Goal: Register for event/course

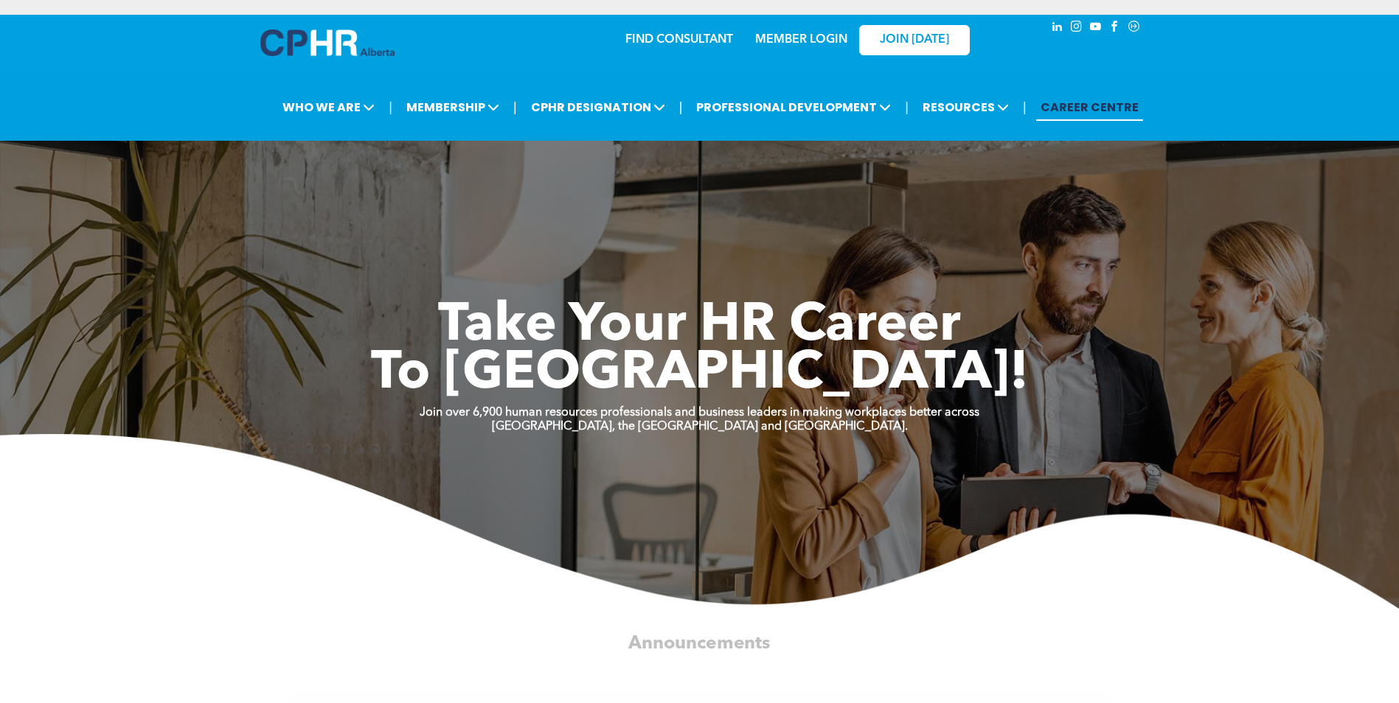
click at [802, 44] on link "MEMBER LOGIN" at bounding box center [801, 40] width 92 height 12
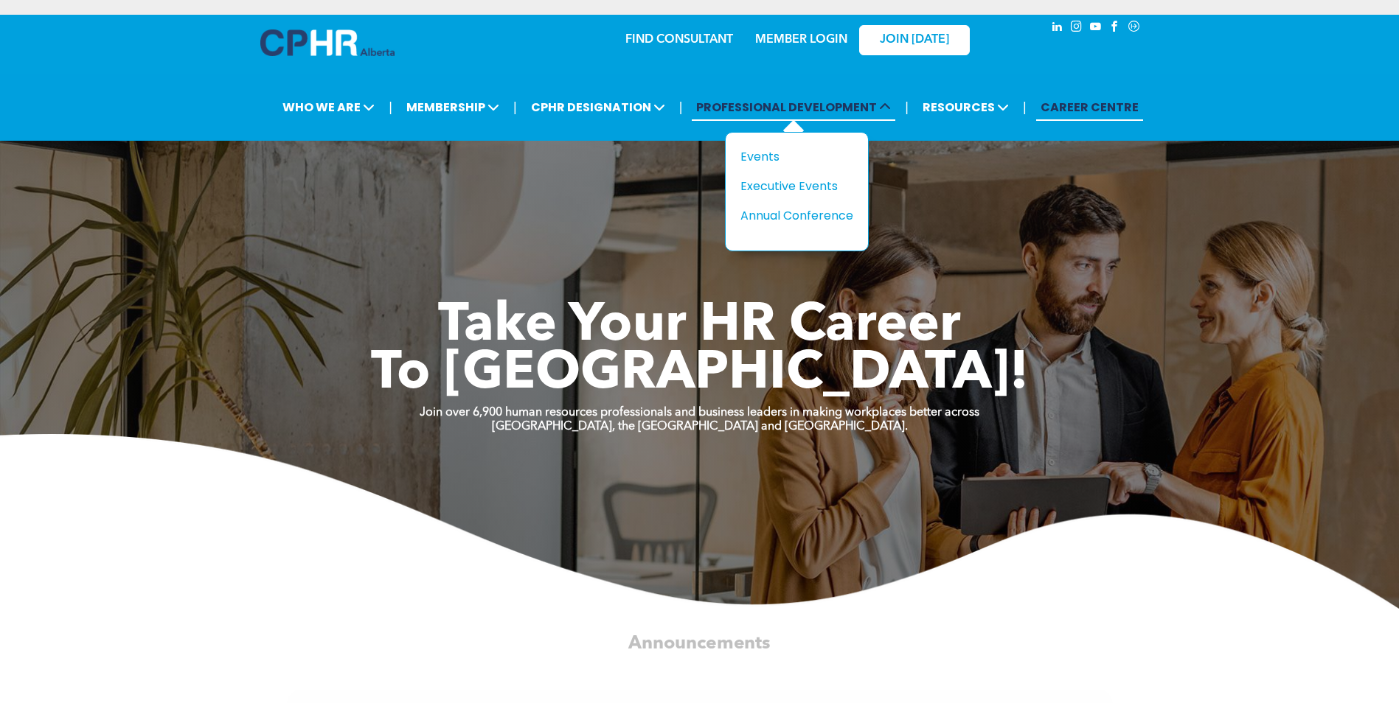
click at [841, 107] on span "PROFESSIONAL DEVELOPMENT" at bounding box center [794, 107] width 204 height 27
click at [766, 153] on div "Events" at bounding box center [791, 156] width 102 height 18
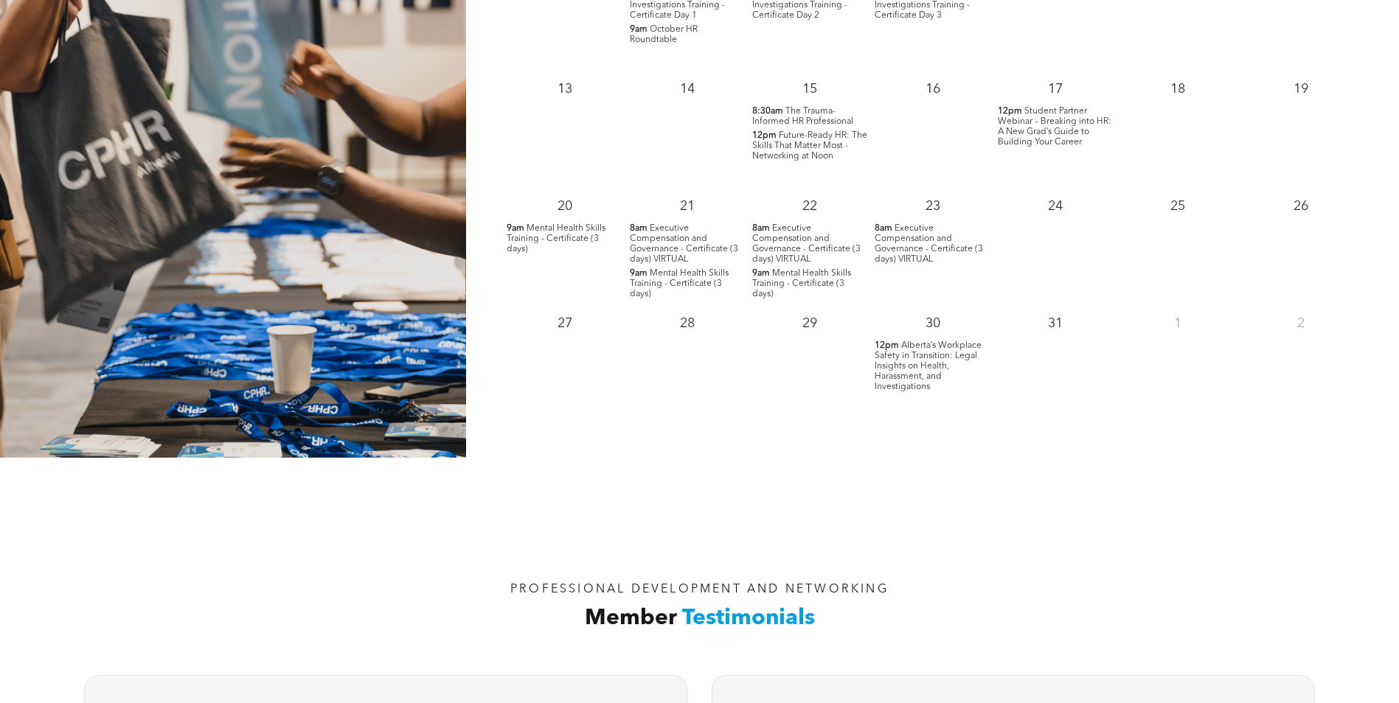
scroll to position [1622, 0]
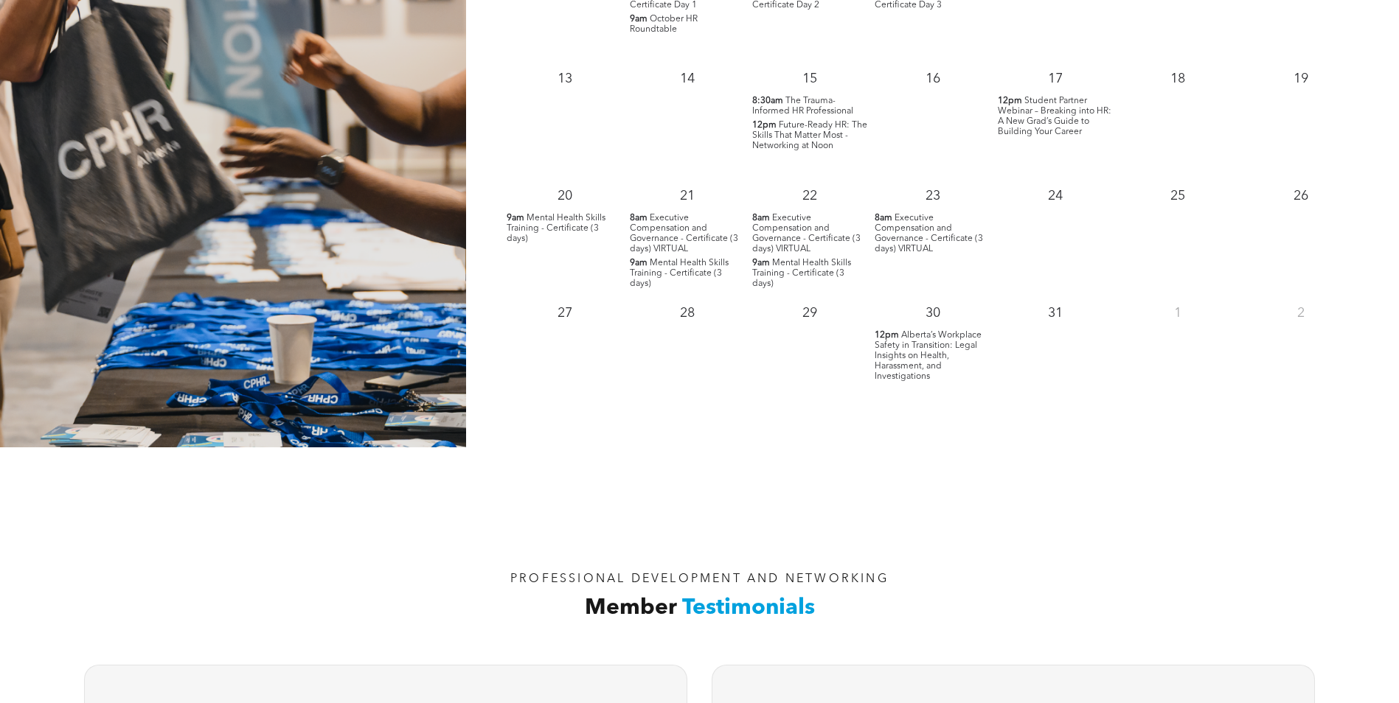
click at [923, 375] on span "Alberta’s Workplace Safety in Transition: Legal Insights on Health, Harassment,…" at bounding box center [928, 356] width 107 height 50
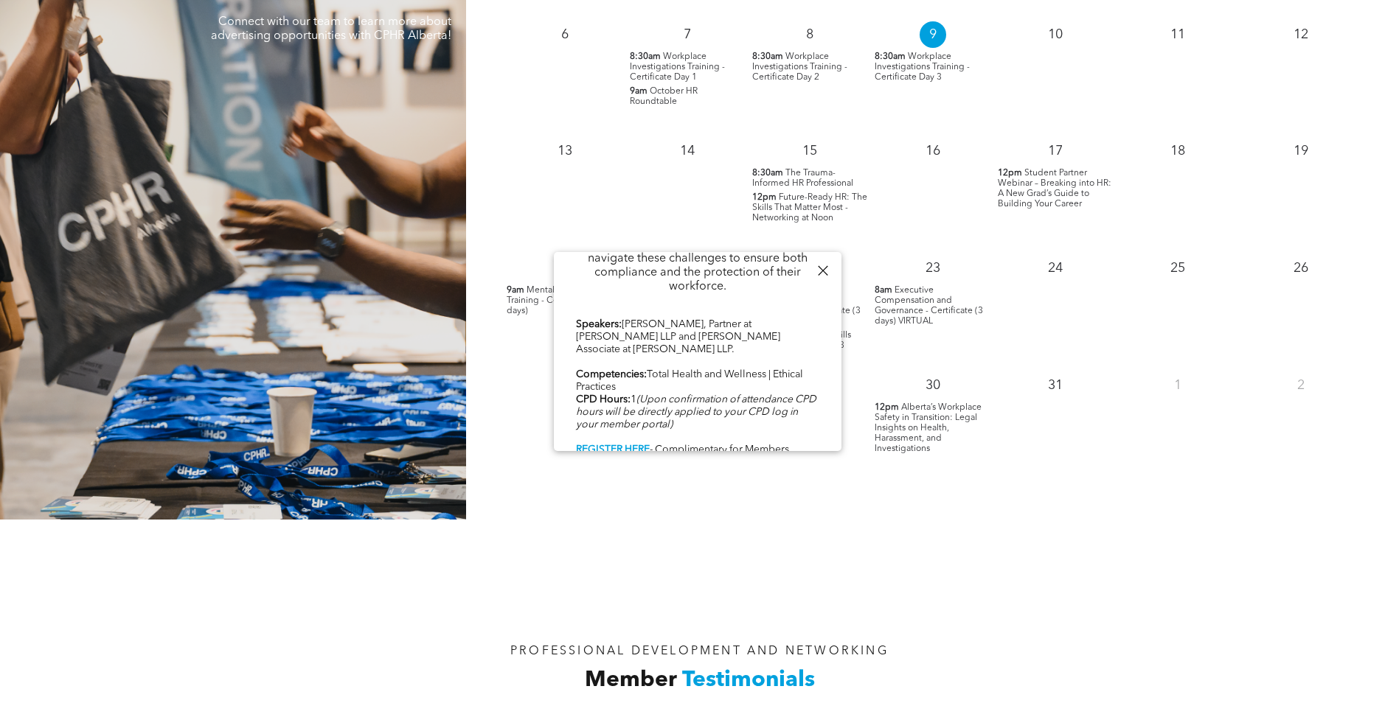
scroll to position [1549, 0]
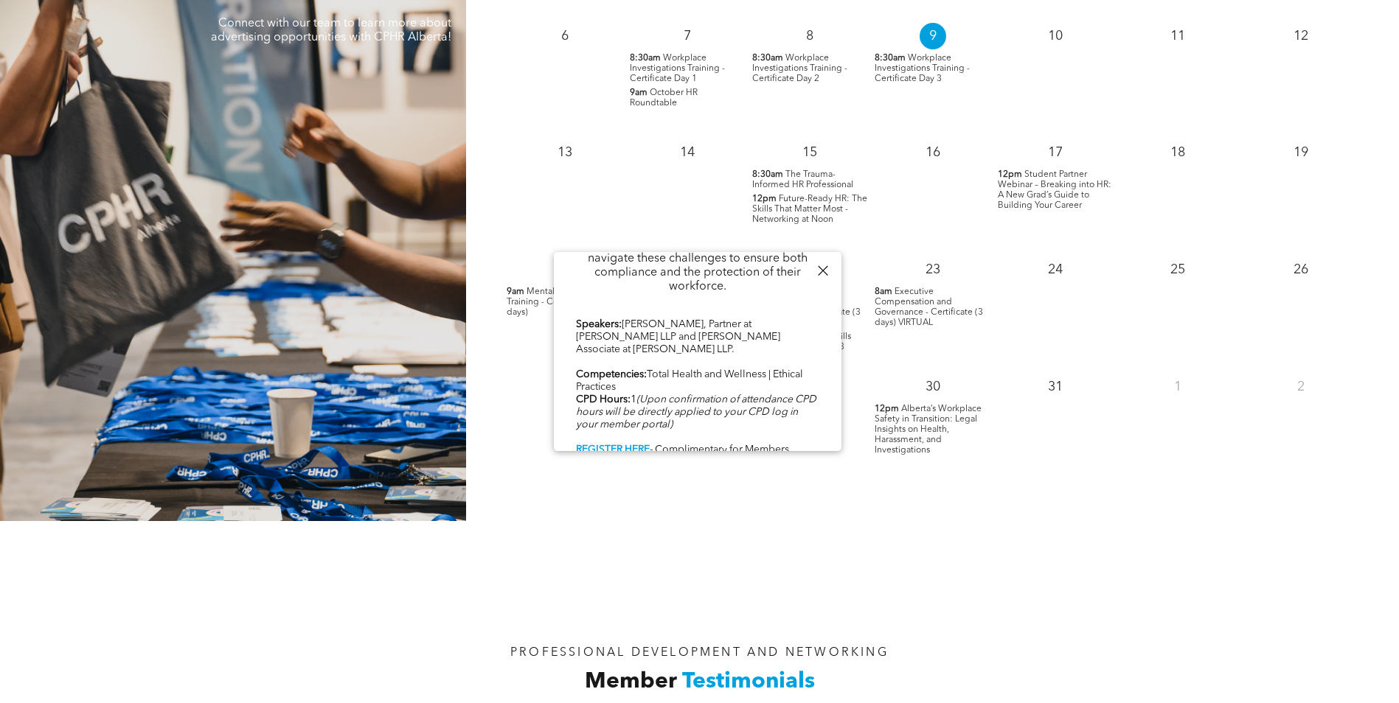
click at [1019, 477] on div "31" at bounding box center [1055, 426] width 122 height 117
click at [824, 275] on div at bounding box center [823, 271] width 20 height 20
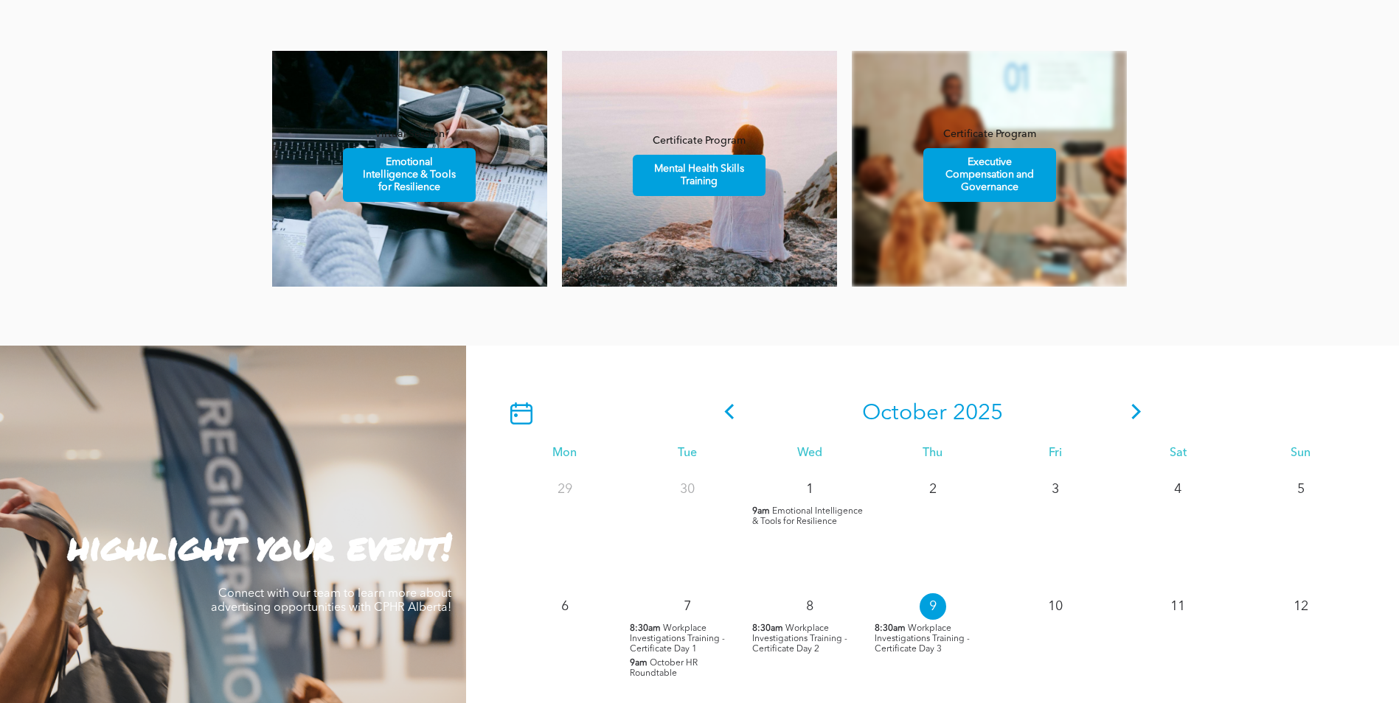
scroll to position [959, 0]
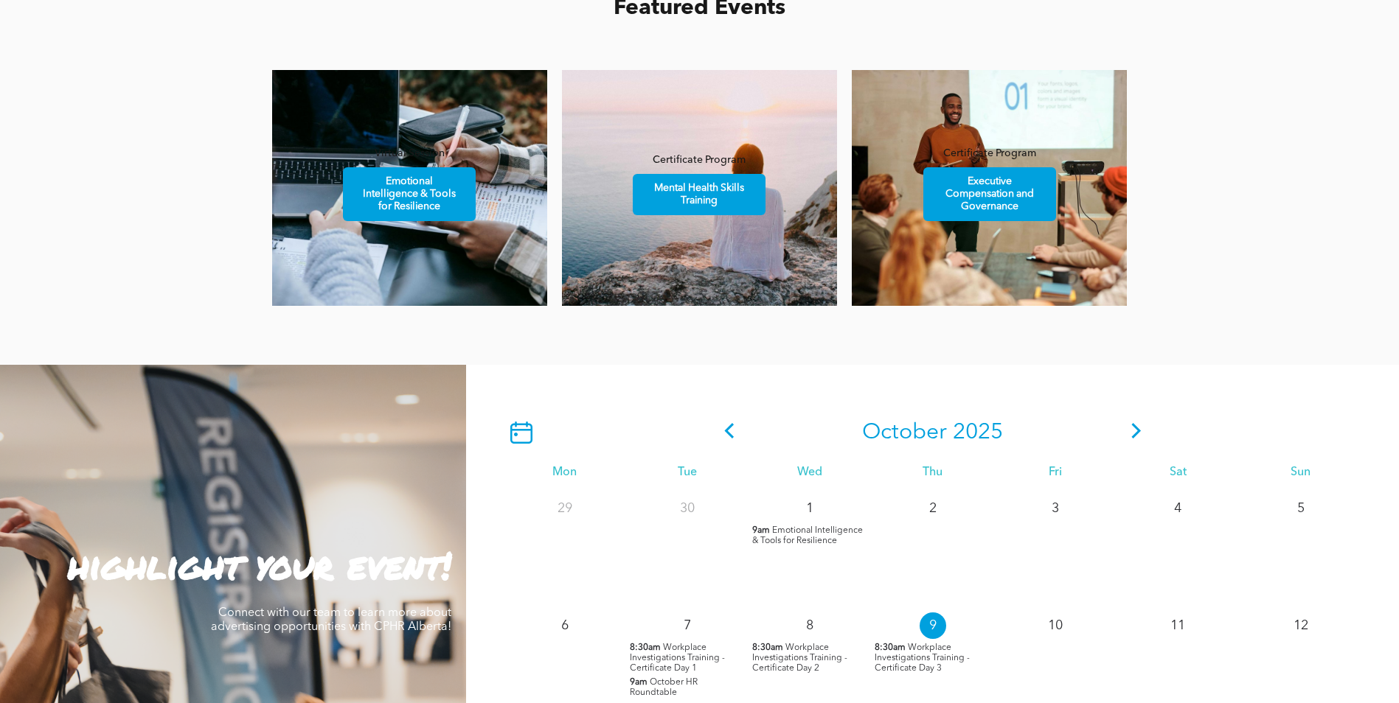
click at [1139, 437] on icon at bounding box center [1136, 430] width 22 height 15
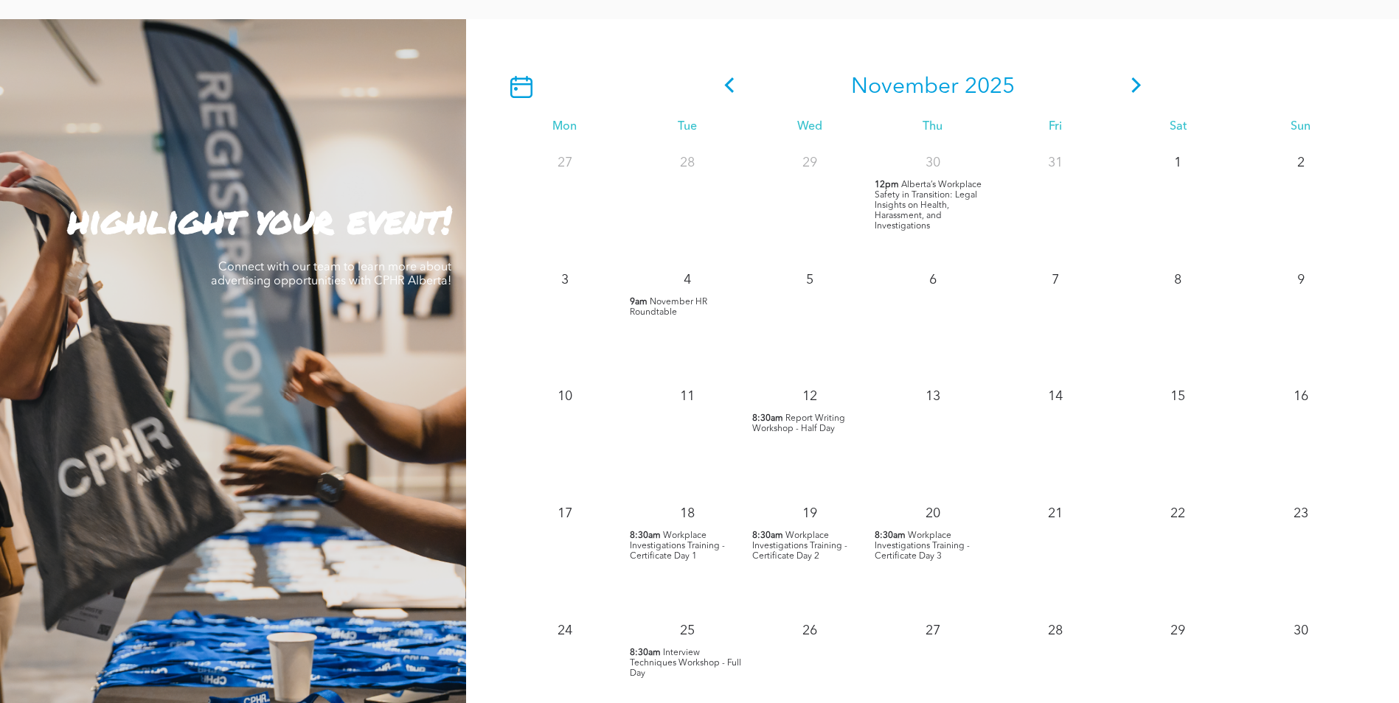
scroll to position [1254, 0]
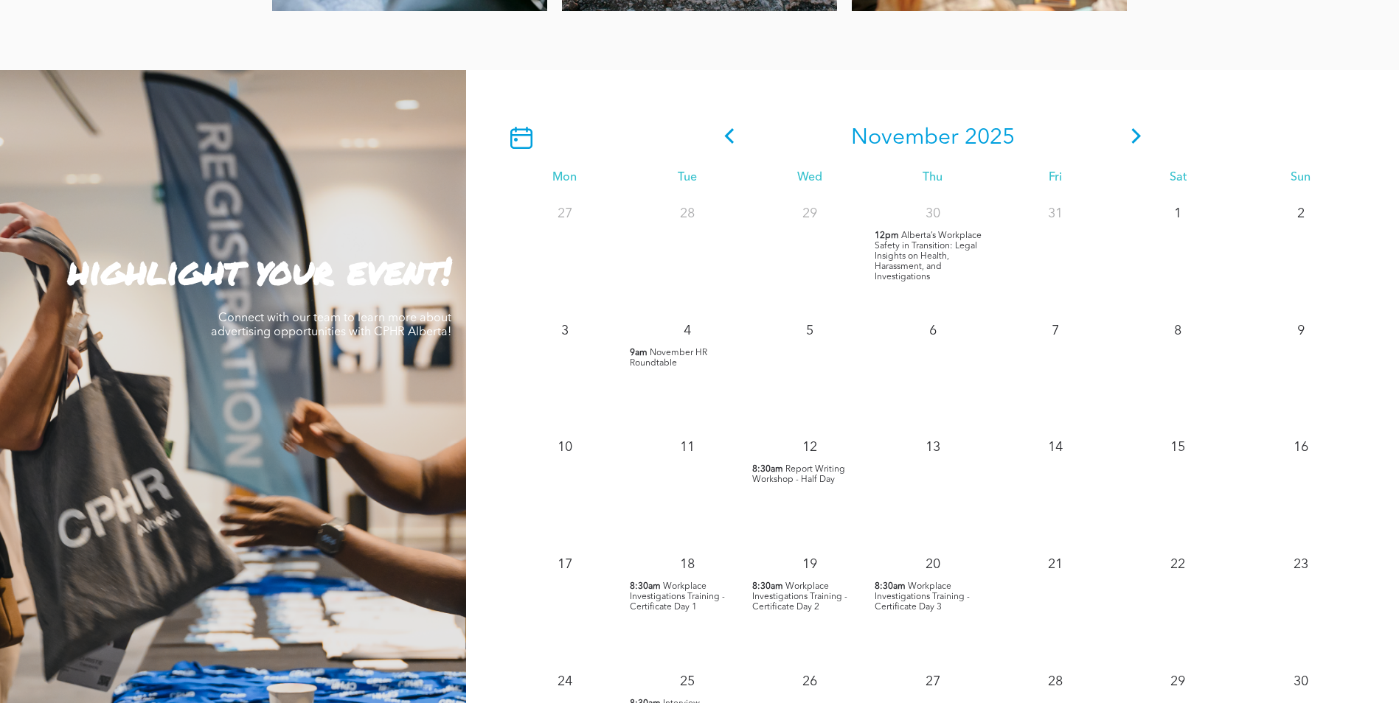
click at [1137, 144] on icon at bounding box center [1136, 135] width 22 height 15
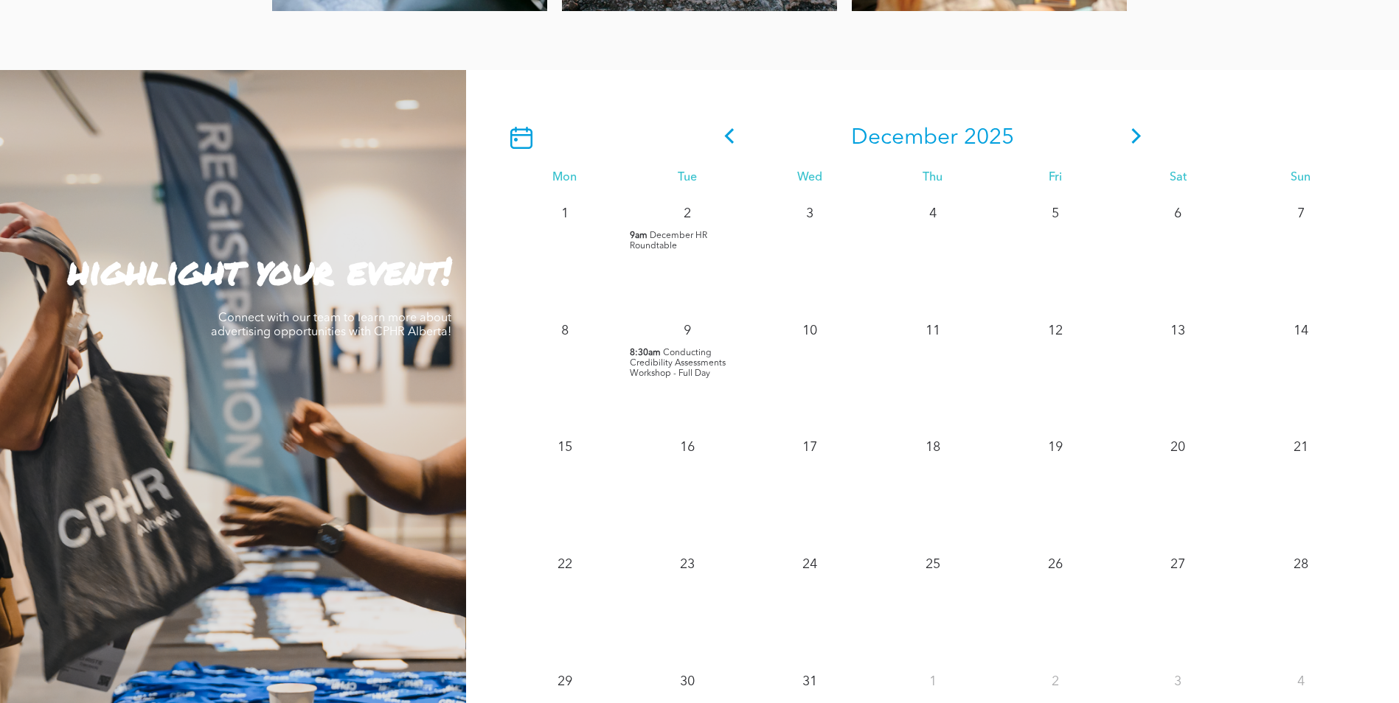
click at [730, 139] on icon at bounding box center [729, 135] width 22 height 15
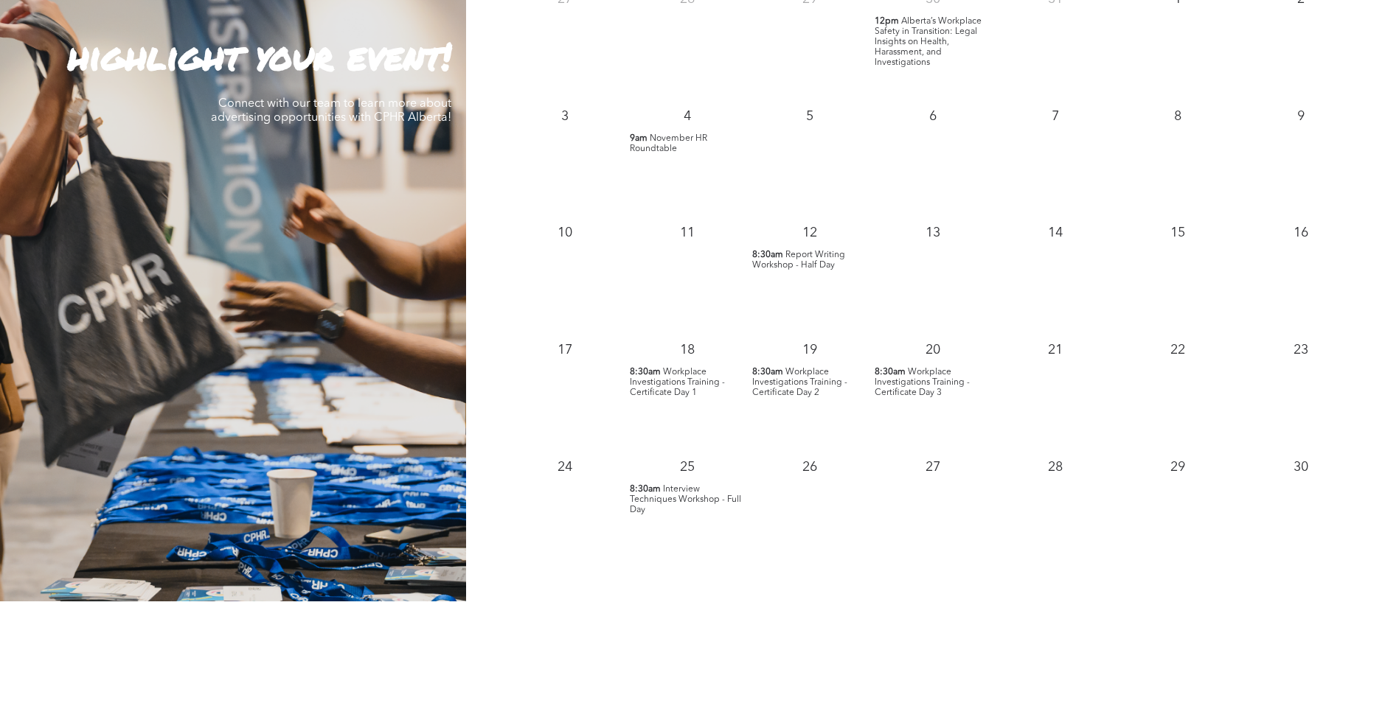
scroll to position [1549, 0]
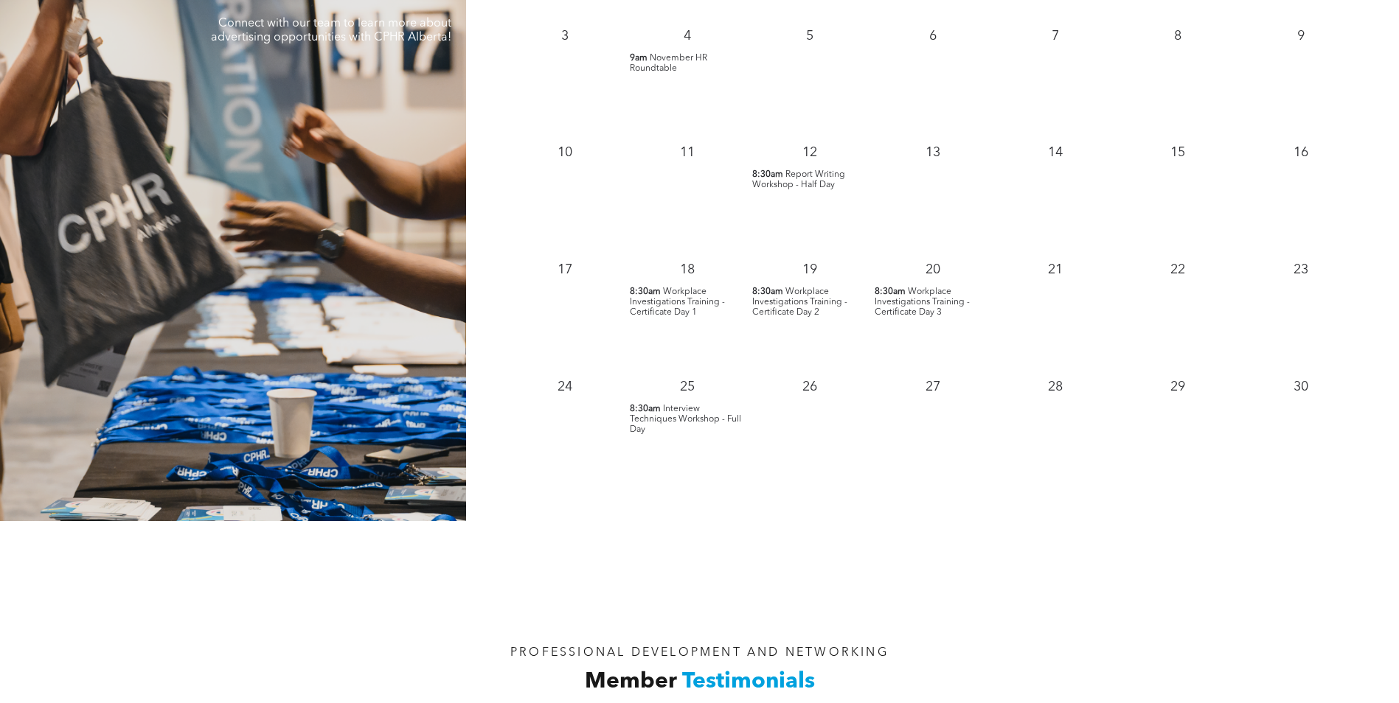
click at [678, 422] on span "Interview Techniques Workshop - Full Day" at bounding box center [685, 419] width 111 height 29
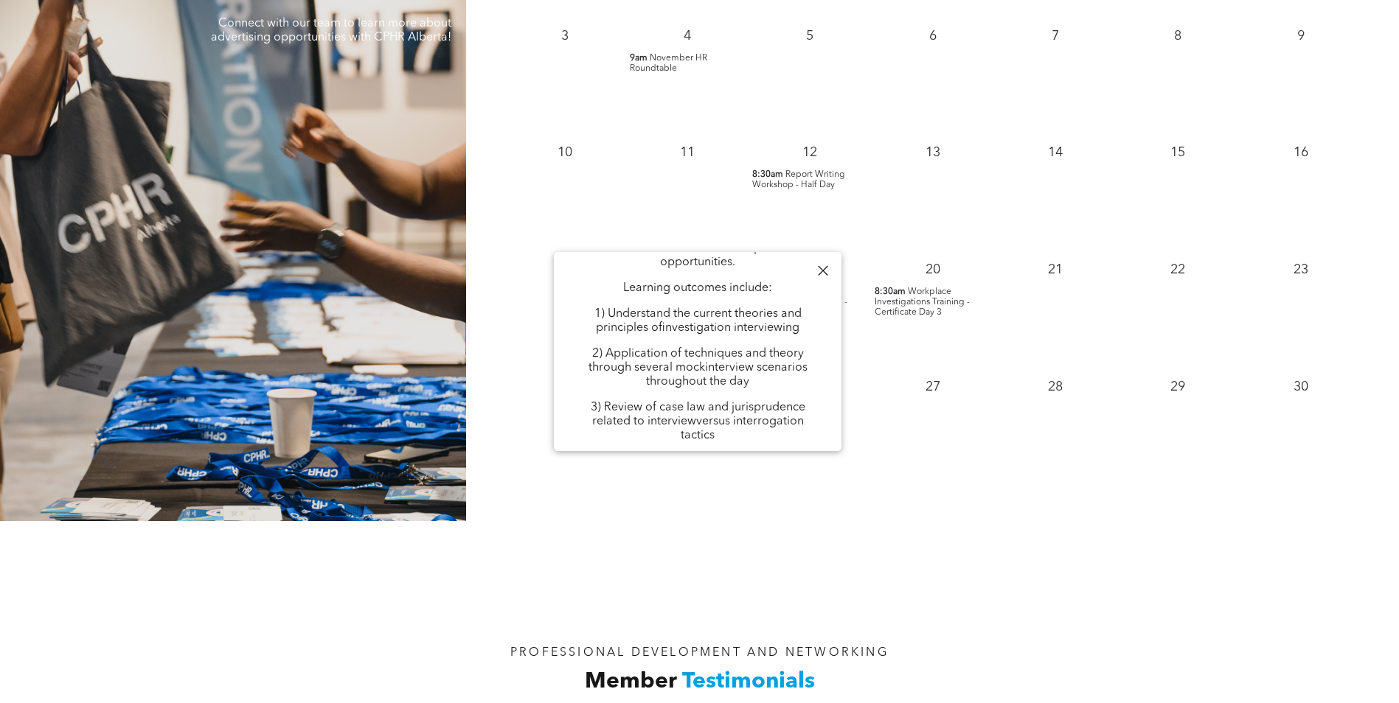
scroll to position [221, 0]
click at [825, 273] on div at bounding box center [823, 271] width 20 height 20
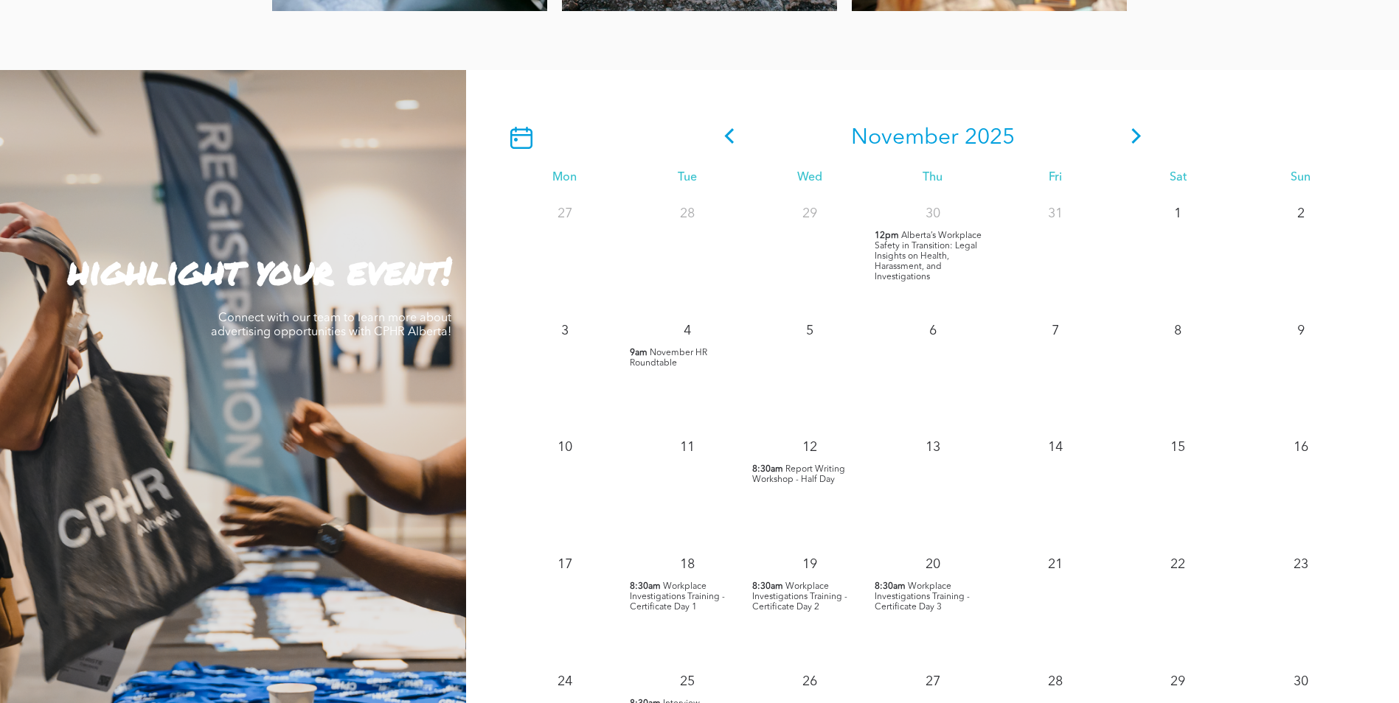
scroll to position [1180, 0]
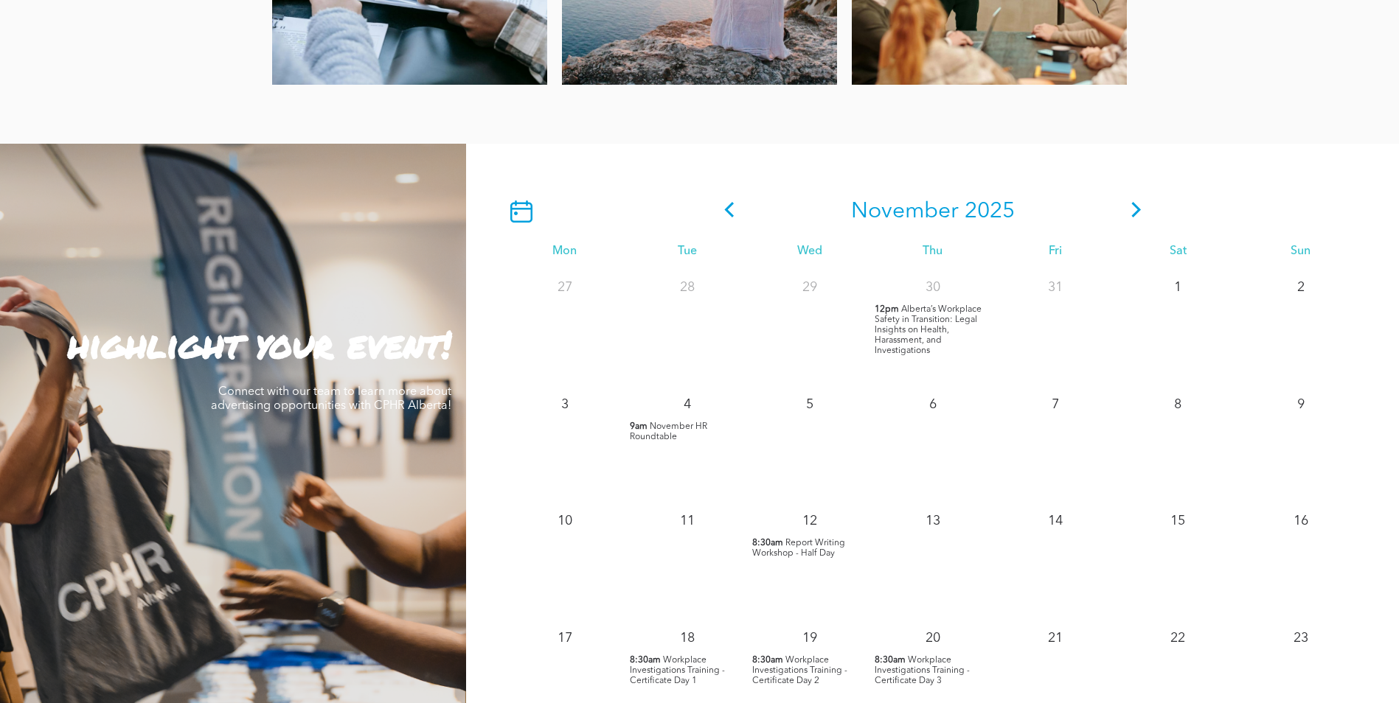
click at [1132, 211] on icon at bounding box center [1136, 209] width 22 height 15
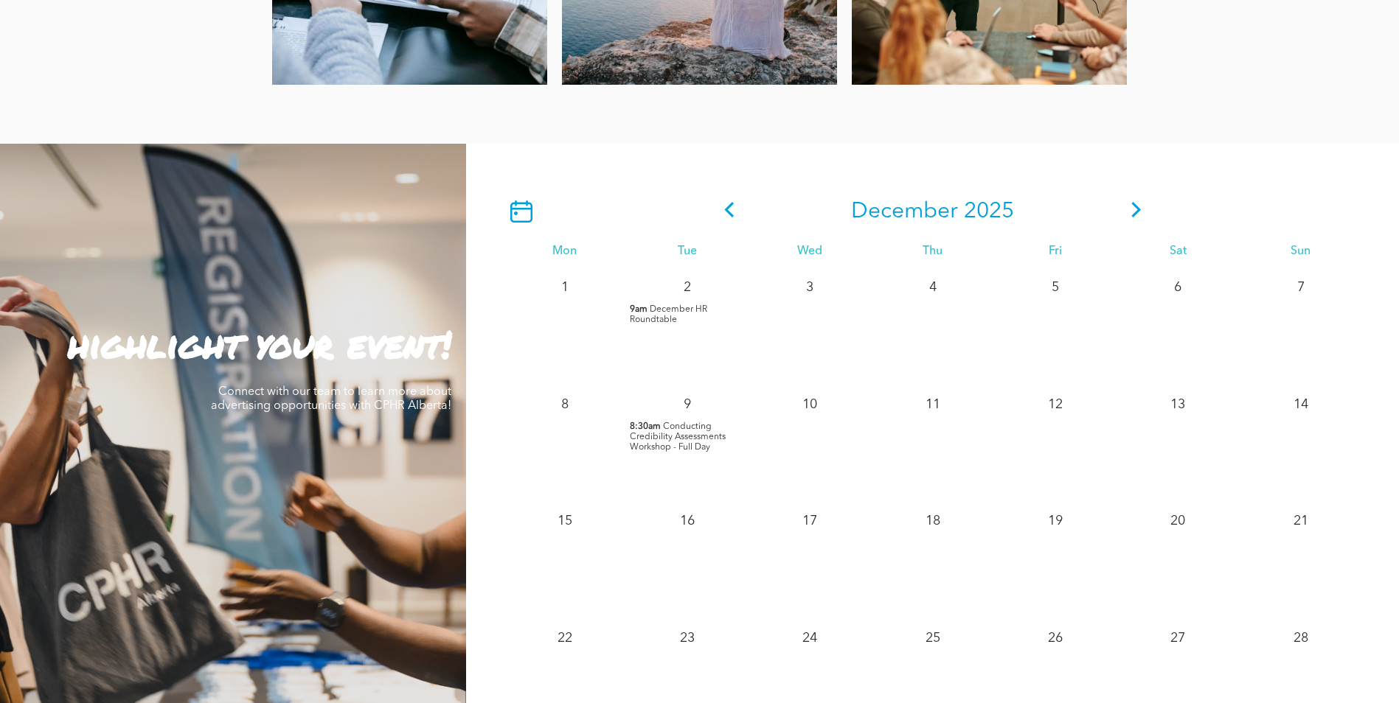
click at [1137, 217] on icon at bounding box center [1136, 209] width 22 height 15
